Goal: Check status: Check status

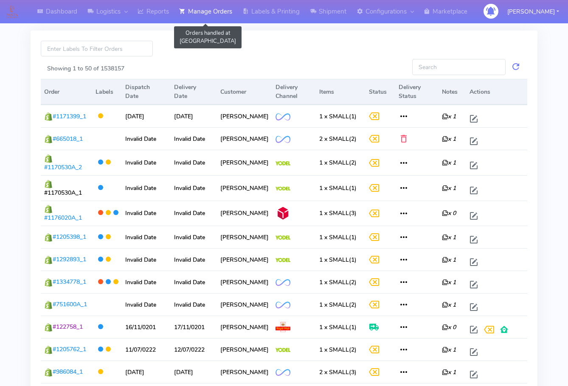
click at [213, 14] on link "Manage Orders" at bounding box center [205, 11] width 63 height 23
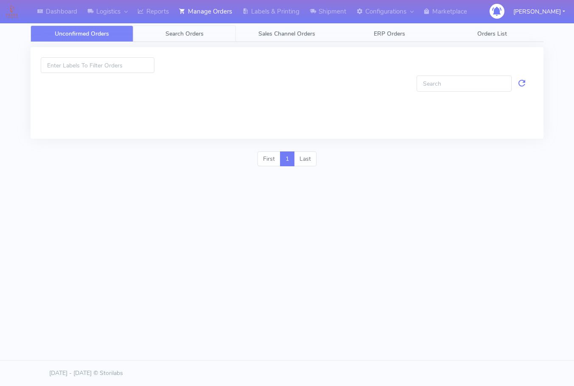
click at [180, 35] on span "Search Orders" at bounding box center [185, 34] width 38 height 8
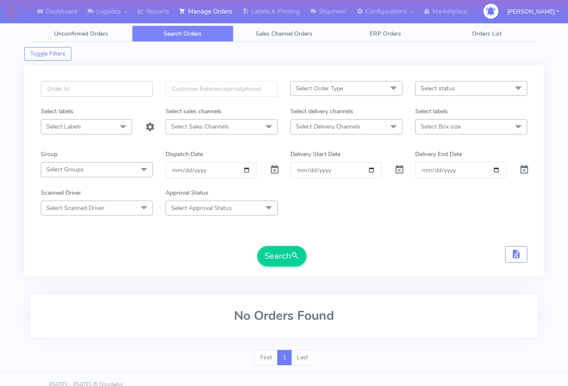
click at [107, 92] on input "text" at bounding box center [97, 89] width 112 height 16
paste input "1621429"
type input "1621429"
click at [277, 173] on span at bounding box center [275, 172] width 10 height 8
drag, startPoint x: 288, startPoint y: 260, endPoint x: 525, endPoint y: 240, distance: 237.7
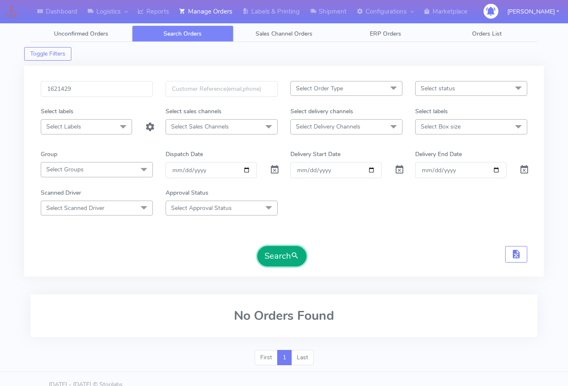
click at [289, 259] on button "Search" at bounding box center [281, 256] width 49 height 20
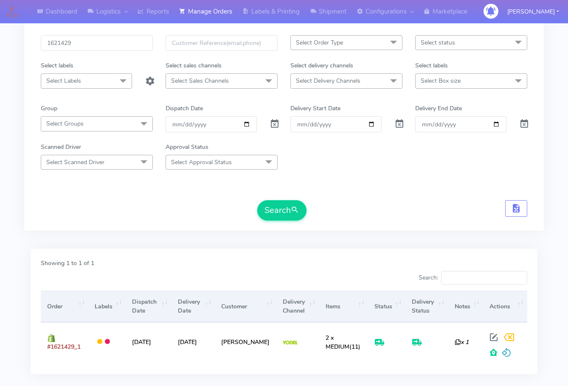
scroll to position [94, 0]
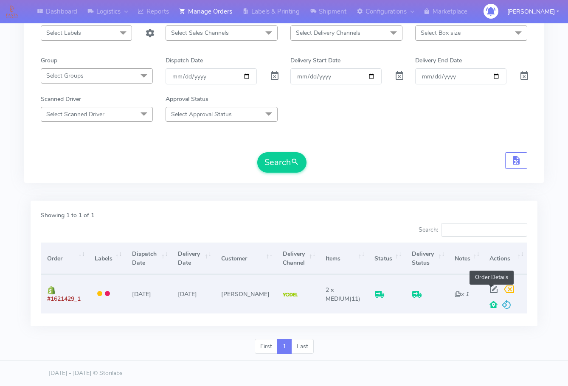
click at [489, 291] on span at bounding box center [493, 291] width 15 height 8
select select "5"
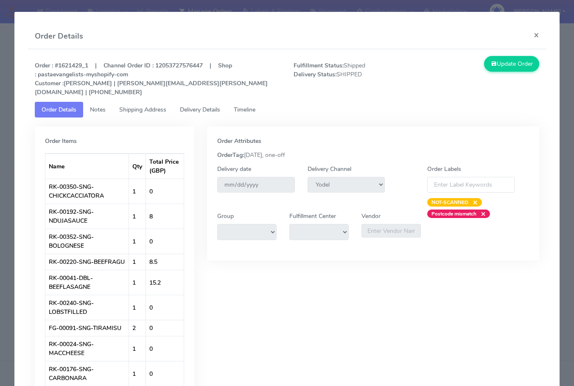
click at [119, 102] on link "Shipping Address" at bounding box center [142, 110] width 61 height 16
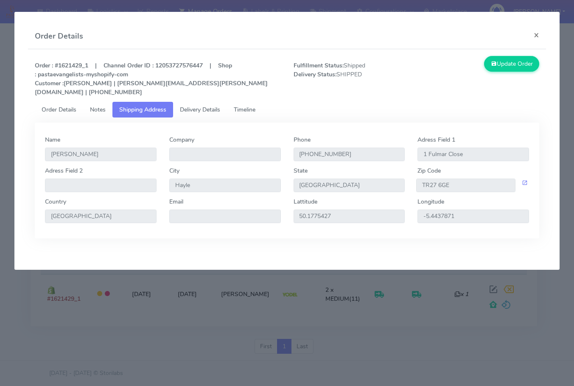
click at [206, 106] on span "Delivery Details" at bounding box center [200, 110] width 40 height 8
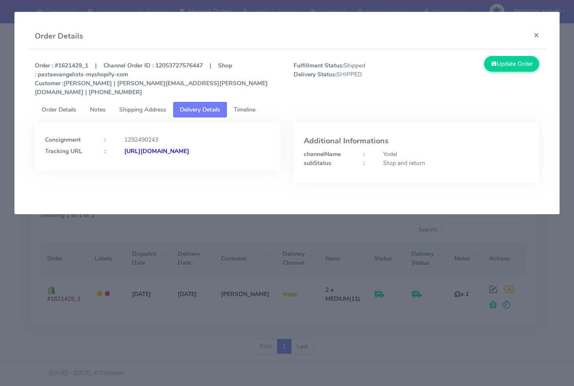
drag, startPoint x: 235, startPoint y: 162, endPoint x: 138, endPoint y: 167, distance: 97.8
click at [138, 167] on div "Consignment : 1292490243 Tracking URL : [URL][DOMAIN_NAME]" at bounding box center [158, 147] width 246 height 48
copy strong "JJD0002249960895183"
click at [531, 35] on button "×" at bounding box center [536, 35] width 19 height 22
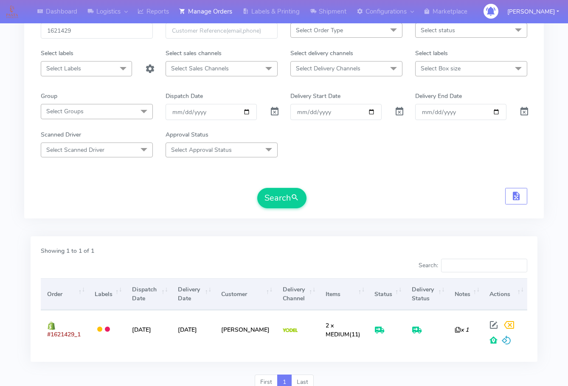
scroll to position [51, 0]
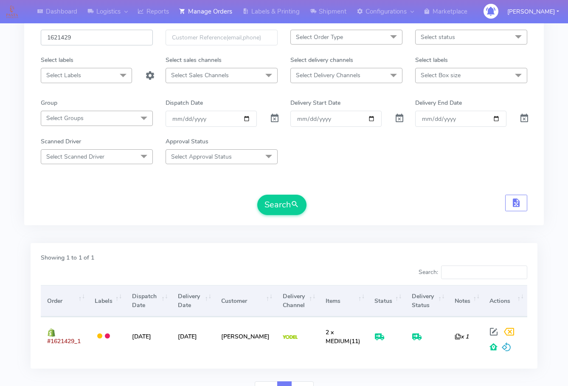
click at [91, 41] on input "1621429" at bounding box center [97, 38] width 112 height 16
paste input "19181"
type input "1619181"
click at [286, 208] on button "Search" at bounding box center [281, 205] width 49 height 20
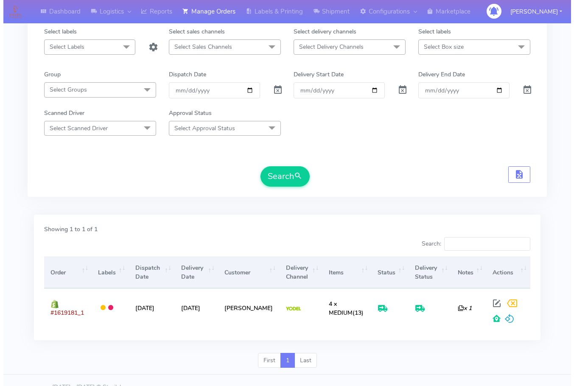
scroll to position [94, 0]
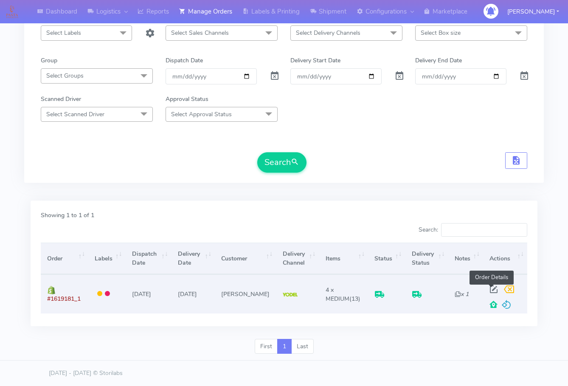
click at [489, 290] on span at bounding box center [493, 291] width 15 height 8
select select "5"
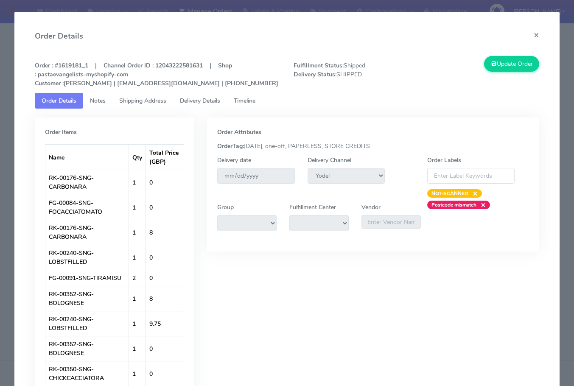
drag, startPoint x: 142, startPoint y: 96, endPoint x: 191, endPoint y: 99, distance: 48.9
click at [142, 96] on link "Shipping Address" at bounding box center [142, 101] width 61 height 16
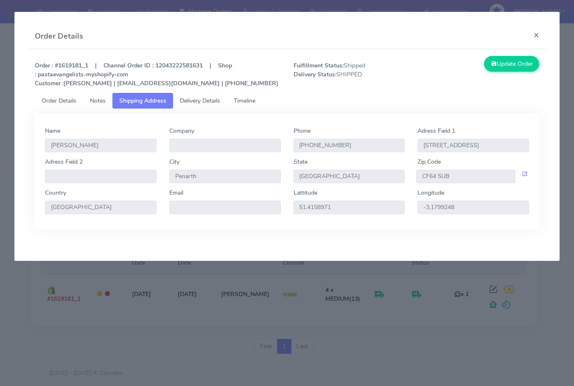
click at [201, 99] on span "Delivery Details" at bounding box center [200, 101] width 40 height 8
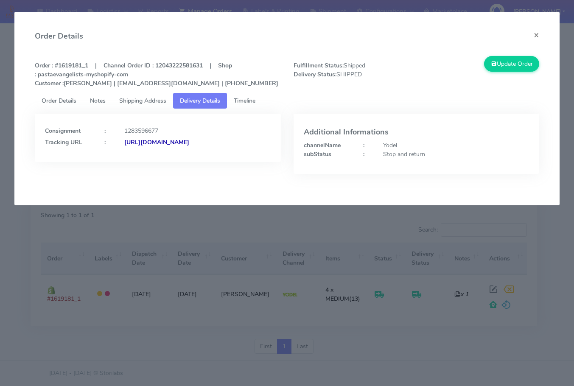
drag, startPoint x: 211, startPoint y: 161, endPoint x: 138, endPoint y: 173, distance: 74.3
click at [138, 173] on div "Consignment : 1283596677 Tracking URL : [URL][DOMAIN_NAME]" at bounding box center [157, 150] width 259 height 73
click at [237, 158] on div "Consignment : 1283596677 Tracking URL : [URL][DOMAIN_NAME]" at bounding box center [158, 138] width 246 height 48
drag, startPoint x: 226, startPoint y: 158, endPoint x: 136, endPoint y: 167, distance: 90.1
click at [136, 162] on div "Consignment : 1283596677 Tracking URL : [URL][DOMAIN_NAME]" at bounding box center [158, 138] width 246 height 48
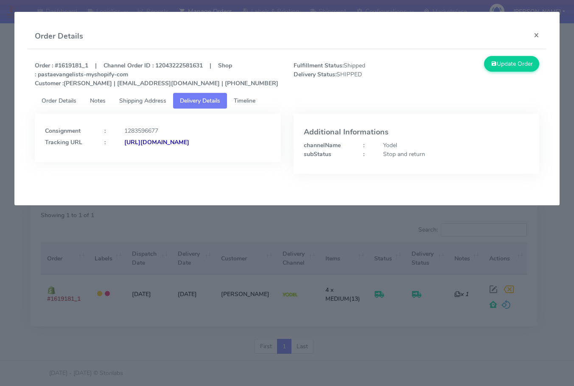
copy strong "JJD0002249960892708"
click at [534, 32] on button "×" at bounding box center [536, 35] width 19 height 22
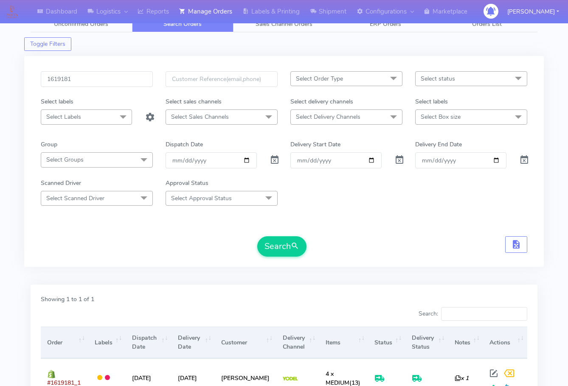
scroll to position [9, 0]
click at [84, 82] on input "1619181" at bounding box center [97, 80] width 112 height 16
paste input "22370"
type input "1622370"
click at [273, 241] on button "Search" at bounding box center [281, 247] width 49 height 20
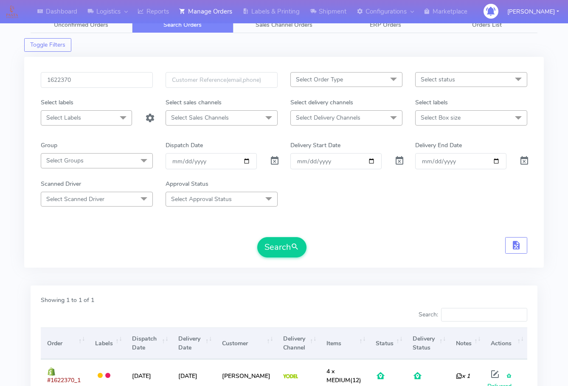
scroll to position [87, 0]
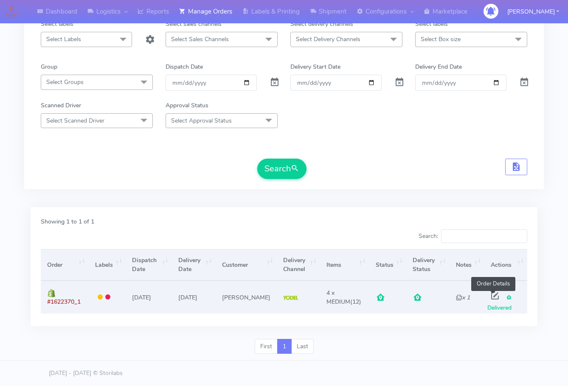
click at [488, 295] on span at bounding box center [494, 298] width 15 height 8
select select "5"
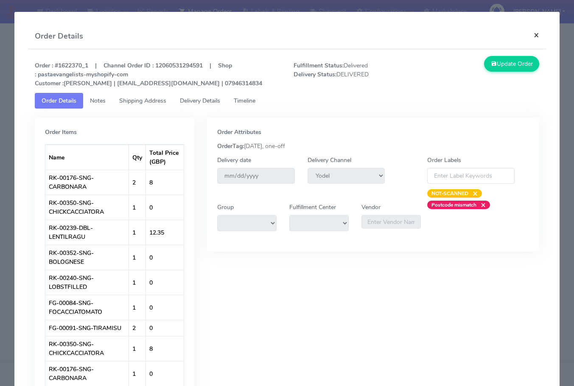
click at [530, 38] on button "×" at bounding box center [536, 35] width 19 height 22
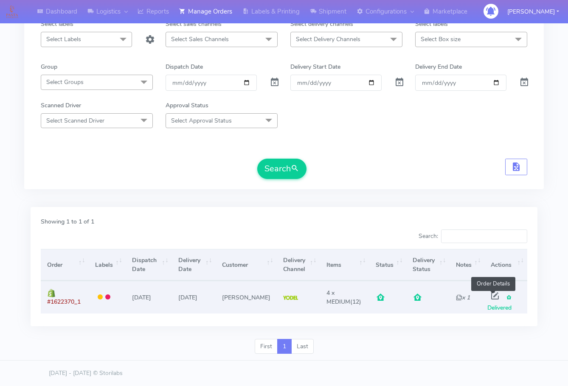
click at [491, 294] on span at bounding box center [494, 298] width 15 height 8
select select "5"
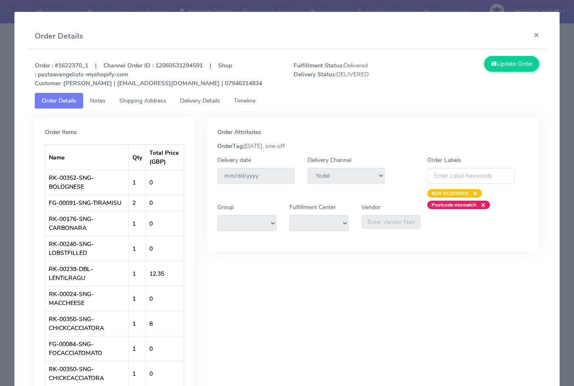
drag, startPoint x: 130, startPoint y: 100, endPoint x: 208, endPoint y: 101, distance: 77.7
click at [131, 100] on span "Shipping Address" at bounding box center [142, 101] width 47 height 8
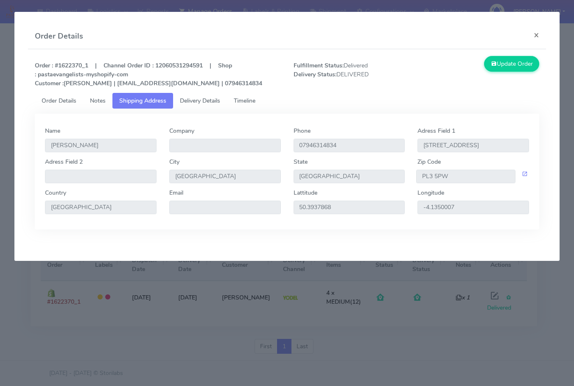
click at [209, 101] on span "Delivery Details" at bounding box center [200, 101] width 40 height 8
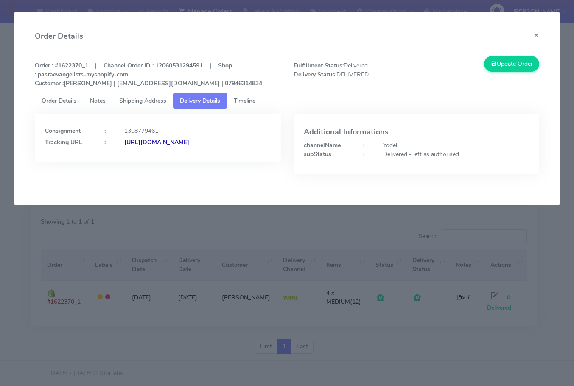
drag, startPoint x: 219, startPoint y: 155, endPoint x: 137, endPoint y: 175, distance: 84.2
click at [137, 175] on div "Consignment : 1308779461 Tracking URL : [URL][DOMAIN_NAME]" at bounding box center [157, 150] width 259 height 73
copy strong "JJD0002249960899615"
click at [534, 33] on button "×" at bounding box center [536, 35] width 19 height 22
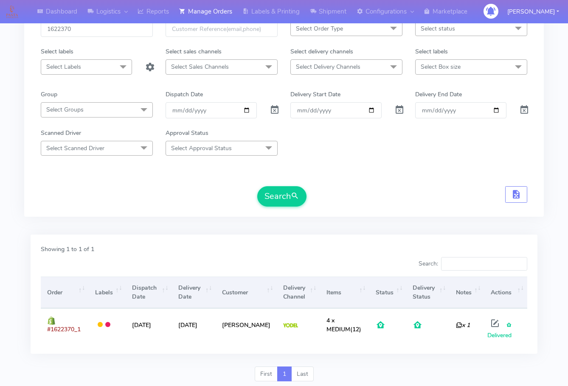
scroll to position [0, 0]
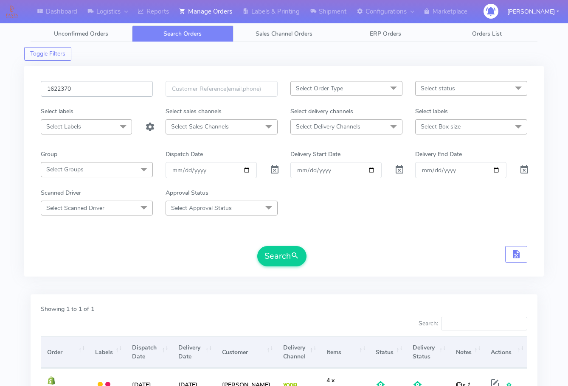
drag, startPoint x: 88, startPoint y: 89, endPoint x: 185, endPoint y: 180, distance: 132.4
click at [88, 89] on input "1622370" at bounding box center [97, 89] width 112 height 16
paste input "1874"
click at [284, 256] on button "Search" at bounding box center [281, 256] width 49 height 20
drag, startPoint x: 106, startPoint y: 93, endPoint x: 131, endPoint y: 122, distance: 38.9
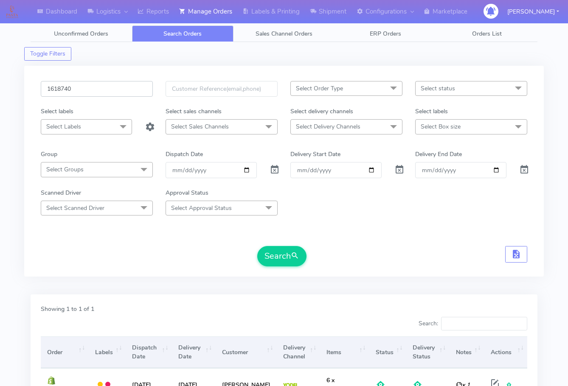
click at [106, 93] on input "1618740" at bounding box center [97, 89] width 112 height 16
paste input "9945"
type input "1619945"
click at [277, 256] on button "Search" at bounding box center [281, 256] width 49 height 20
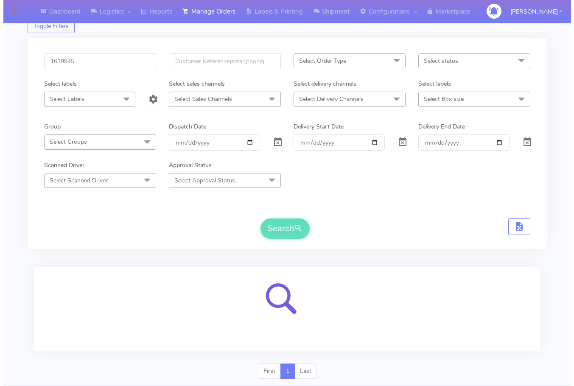
scroll to position [53, 0]
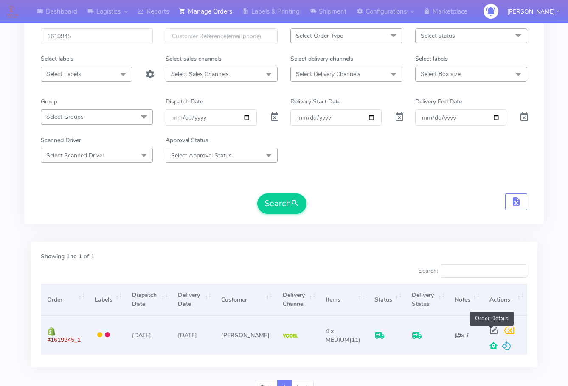
click at [490, 329] on span at bounding box center [493, 333] width 15 height 8
select select "5"
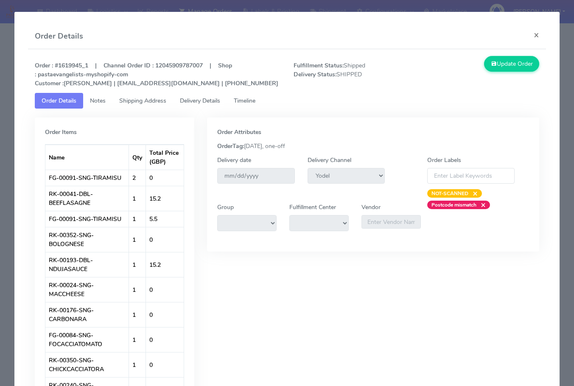
click at [140, 104] on span "Shipping Address" at bounding box center [142, 101] width 47 height 8
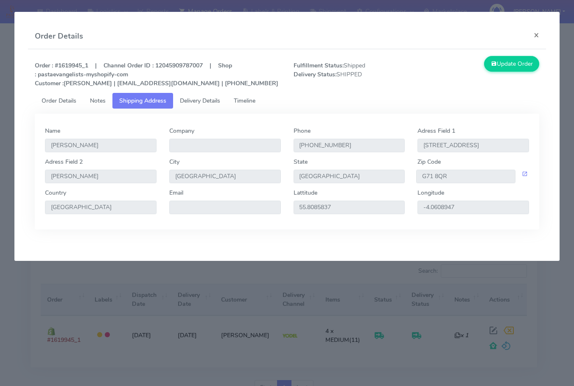
click at [208, 102] on span "Delivery Details" at bounding box center [200, 101] width 40 height 8
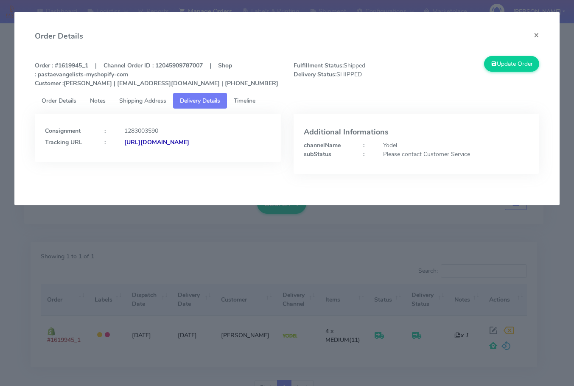
drag, startPoint x: 236, startPoint y: 168, endPoint x: 137, endPoint y: 180, distance: 99.6
click at [137, 180] on div "Consignment : 1283003590 Tracking URL : [URL][DOMAIN_NAME]" at bounding box center [157, 150] width 259 height 73
copy strong "JJD0002249960892209"
